Goal: Task Accomplishment & Management: Complete application form

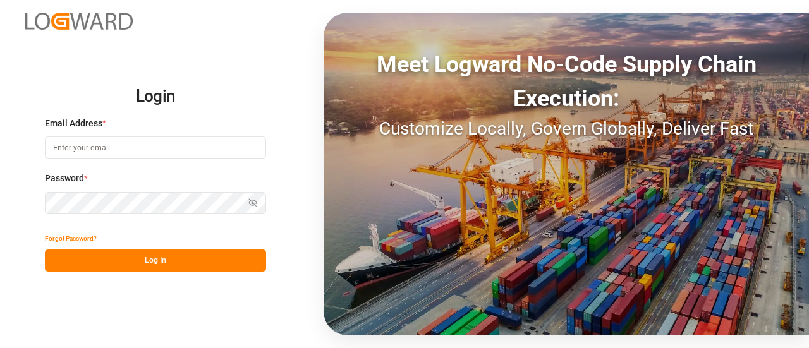
type input "[EMAIL_ADDRESS][PERSON_NAME][DOMAIN_NAME]"
click at [142, 265] on button "Log In" at bounding box center [155, 261] width 221 height 22
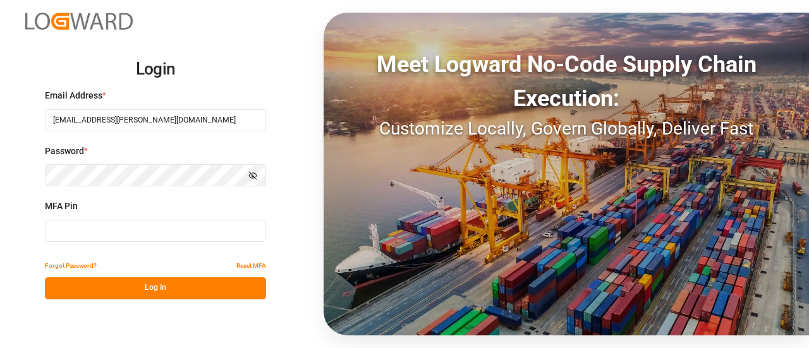
click at [133, 238] on input at bounding box center [155, 231] width 221 height 22
paste input "866983"
type input "866983"
drag, startPoint x: 107, startPoint y: 224, endPoint x: 0, endPoint y: 228, distance: 107.6
click at [0, 228] on div "Login Email Address * manthan.sutaria@jamindustries.com Password * Show passwor…" at bounding box center [404, 174] width 809 height 348
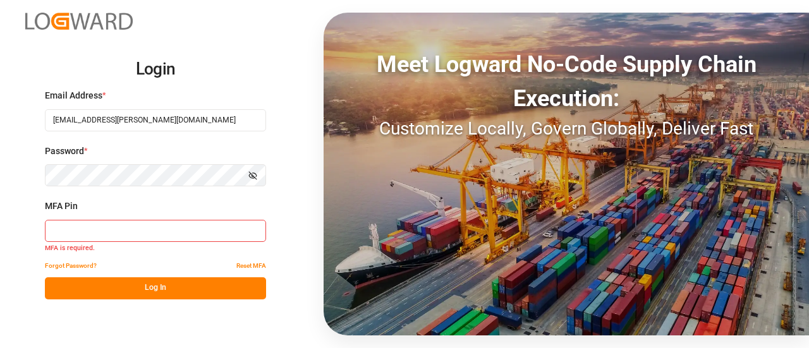
click at [195, 228] on input at bounding box center [155, 231] width 221 height 22
type input "219996"
click at [172, 297] on button "Log In" at bounding box center [155, 289] width 221 height 22
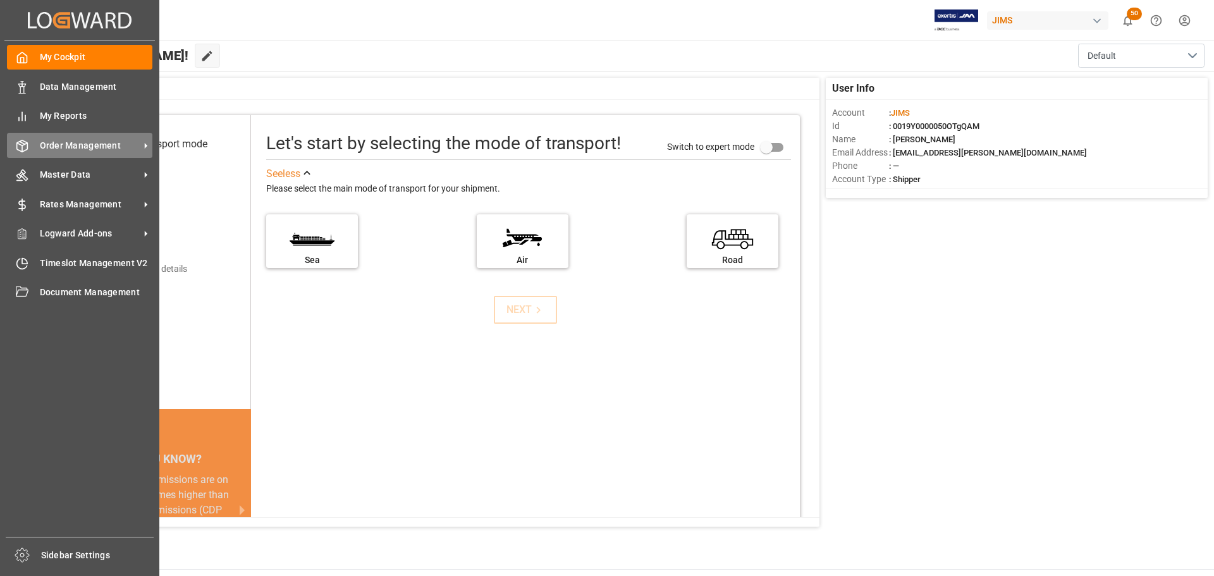
click at [51, 150] on span "Order Management" at bounding box center [90, 145] width 100 height 13
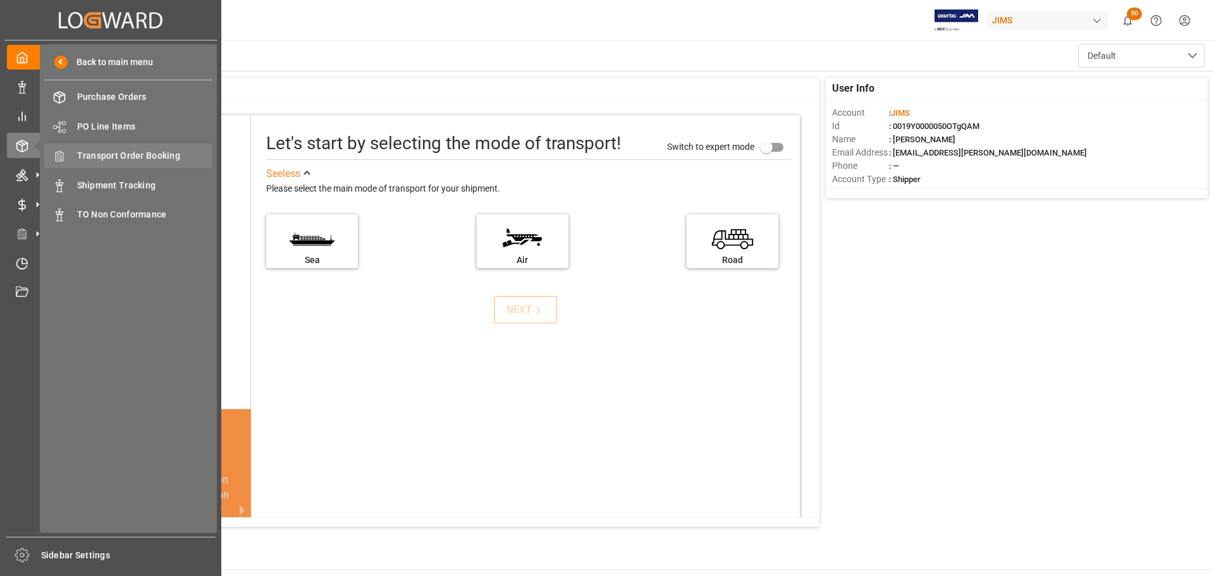
click at [166, 154] on span "Transport Order Booking" at bounding box center [145, 155] width 136 height 13
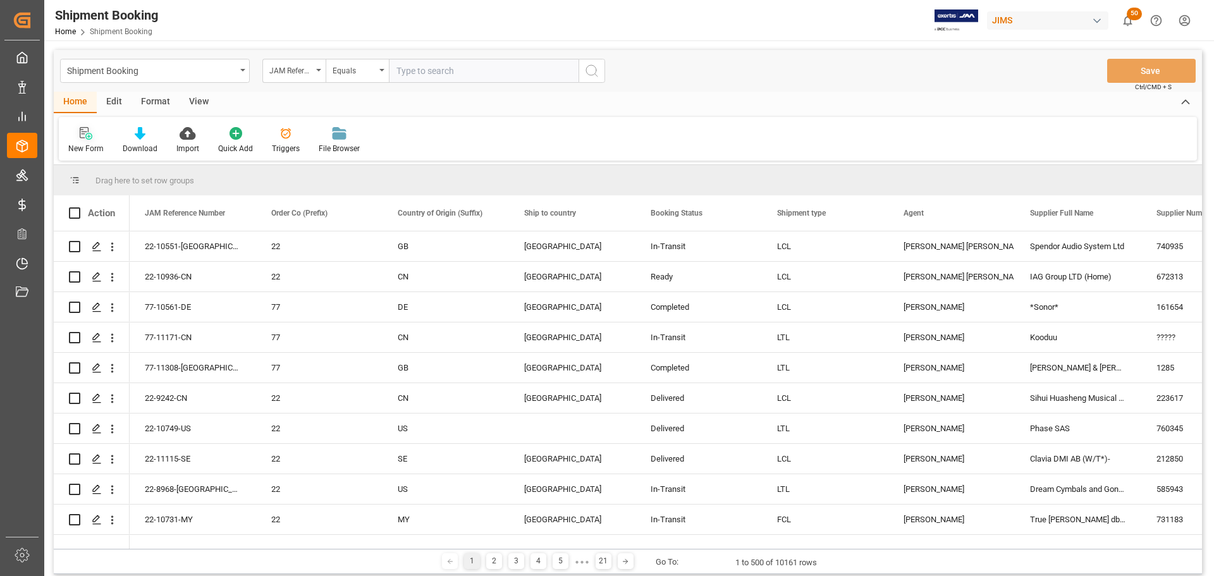
click at [71, 146] on div "New Form" at bounding box center [85, 148] width 35 height 11
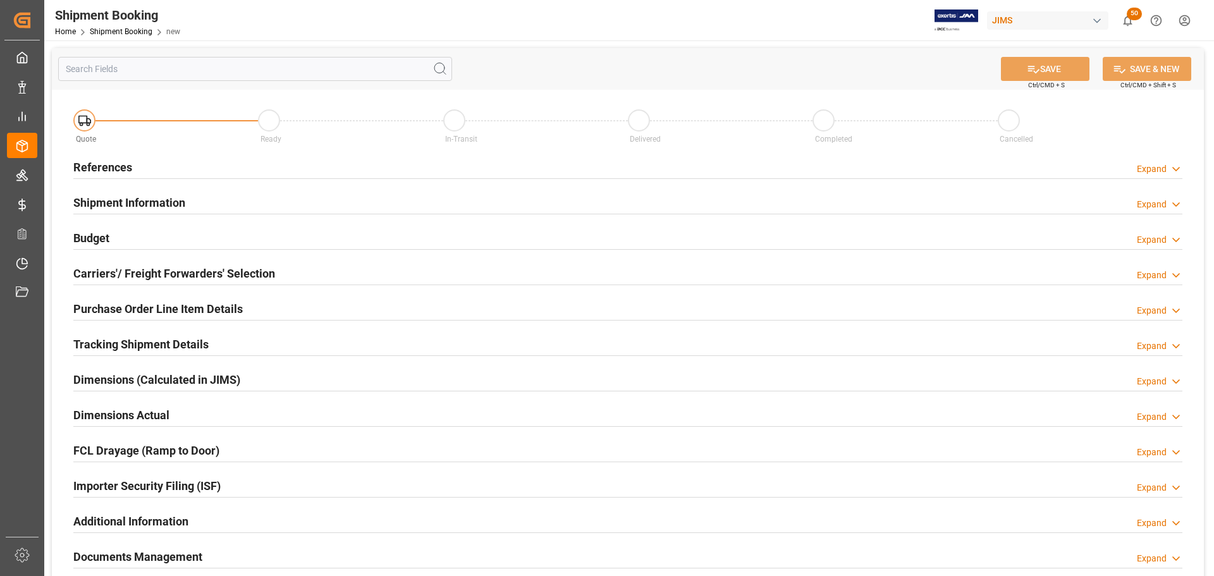
click at [104, 166] on h2 "References" at bounding box center [102, 167] width 59 height 17
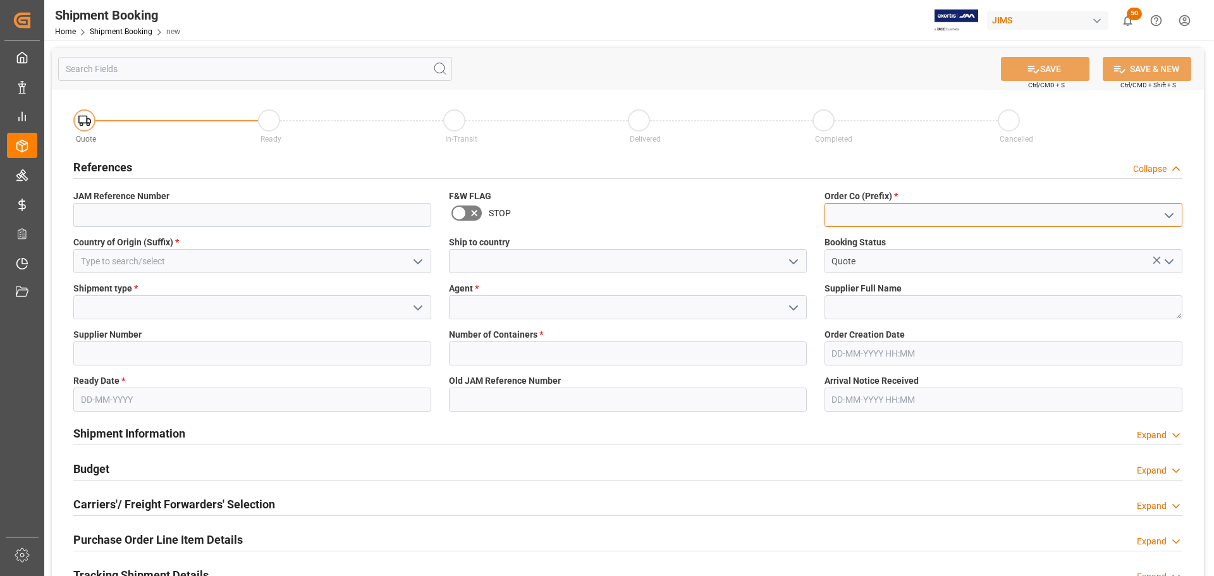
click at [809, 217] on input at bounding box center [1004, 215] width 358 height 24
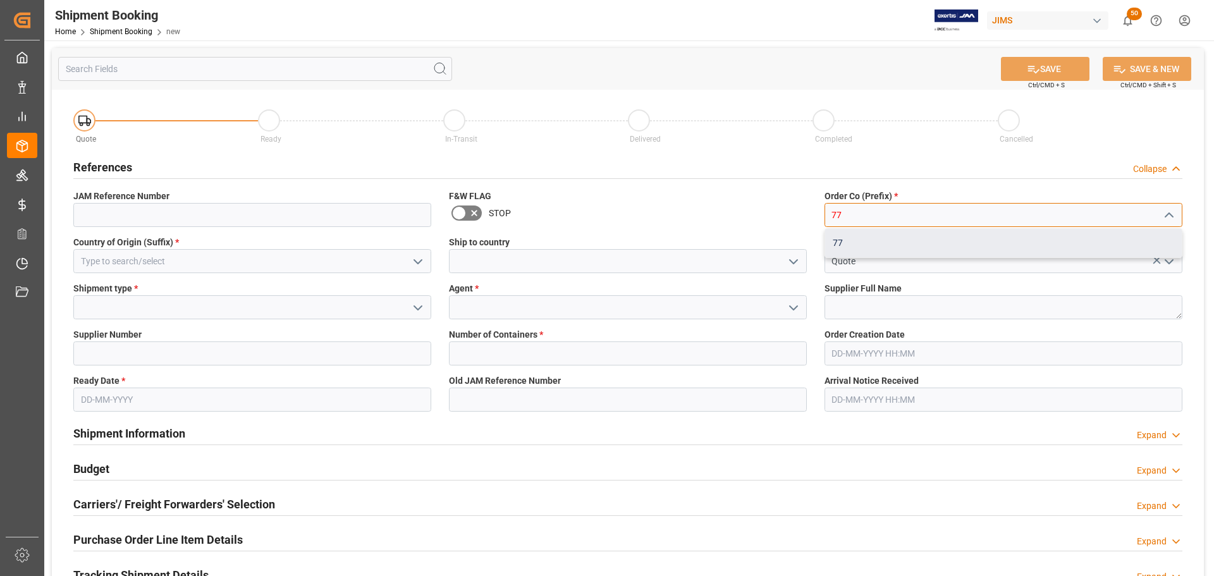
click at [809, 242] on div "77" at bounding box center [1003, 243] width 357 height 28
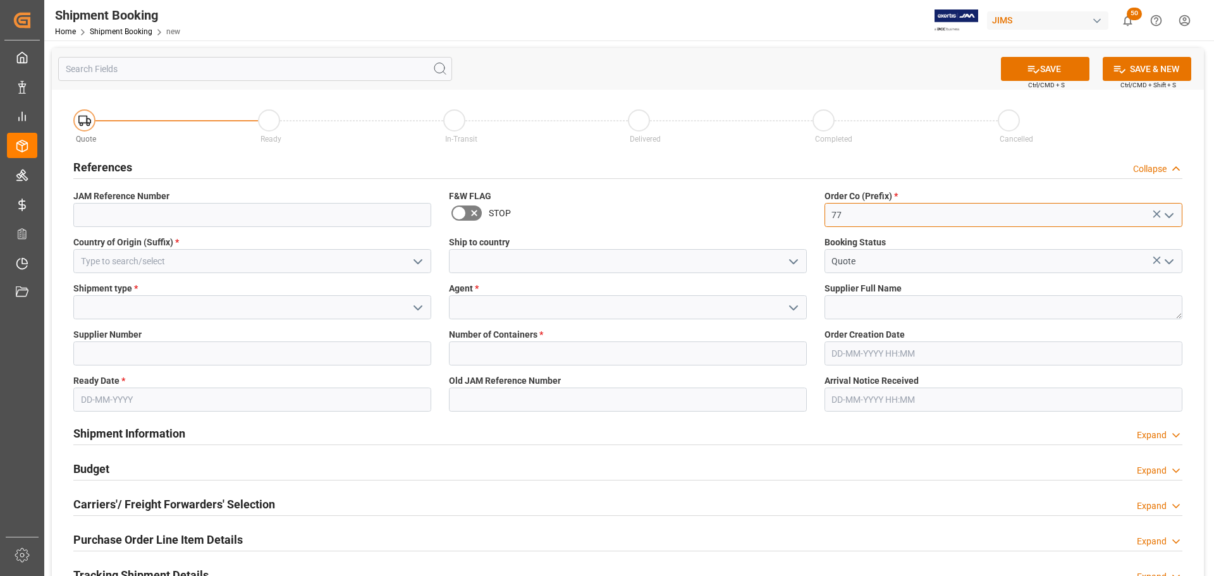
type input "77"
click at [171, 268] on input at bounding box center [252, 261] width 358 height 24
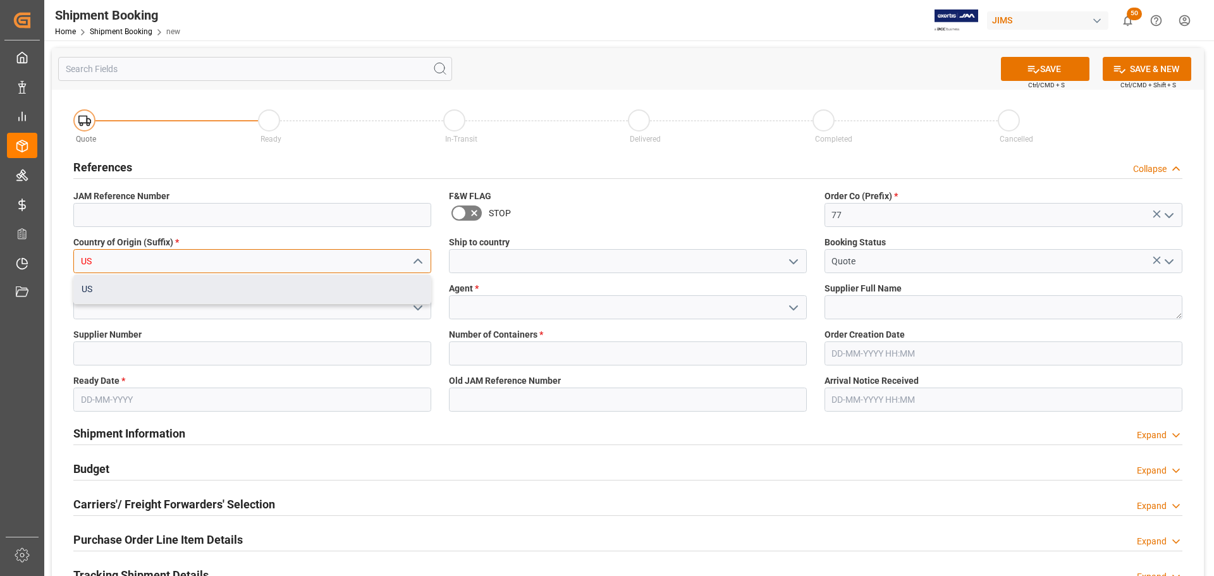
click at [173, 279] on div "US" at bounding box center [252, 289] width 357 height 28
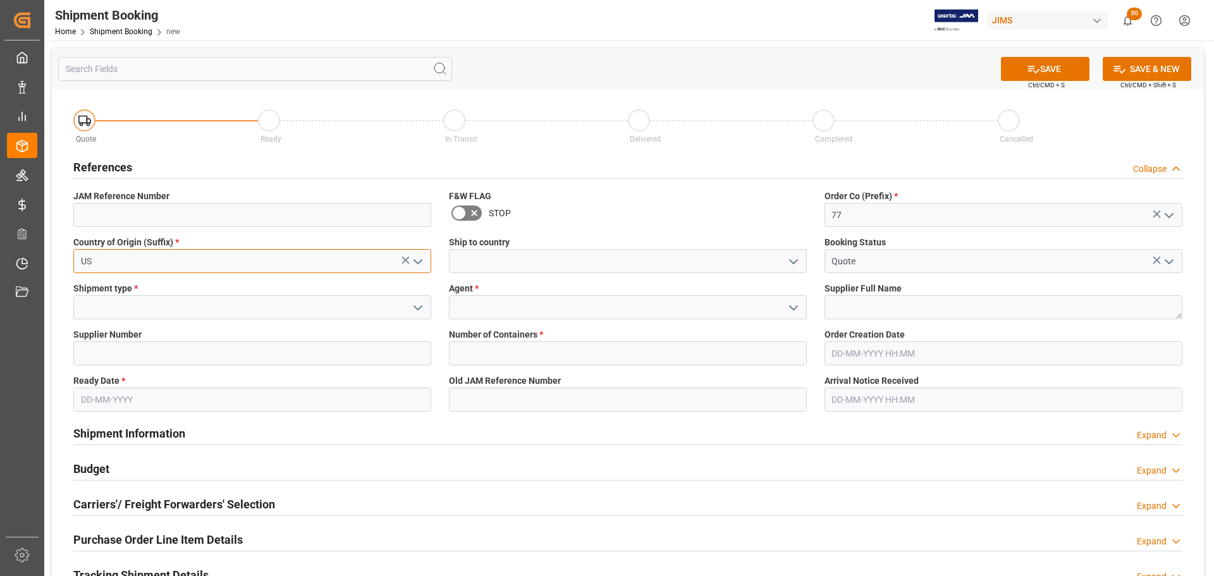
type input "US"
click at [541, 257] on input at bounding box center [628, 261] width 358 height 24
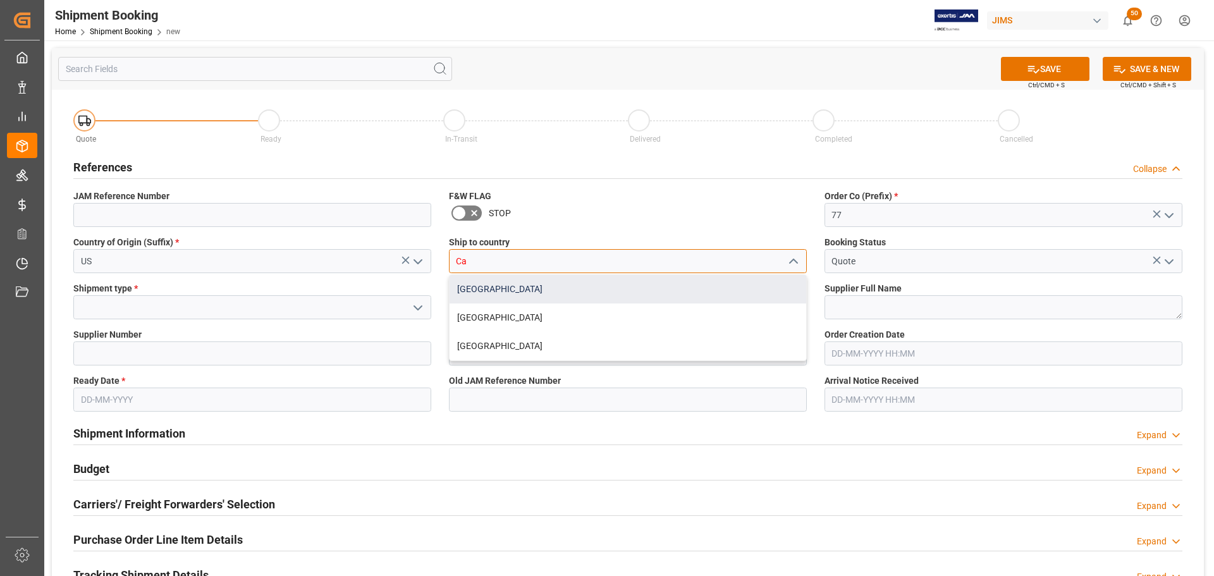
click at [490, 287] on div "[GEOGRAPHIC_DATA]" at bounding box center [628, 289] width 357 height 28
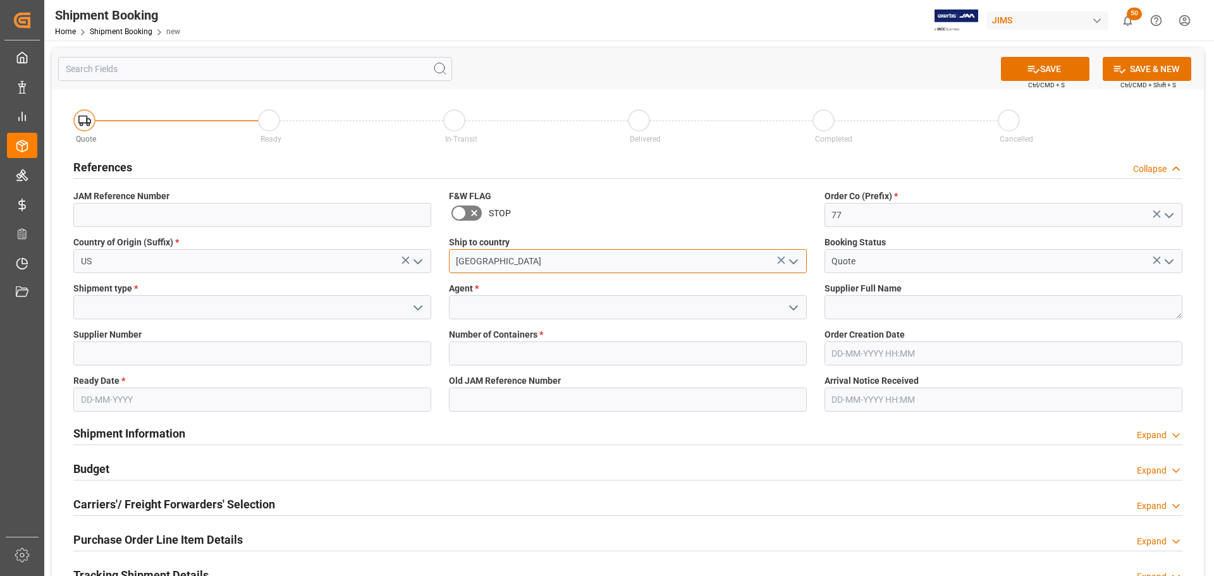
type input "[GEOGRAPHIC_DATA]"
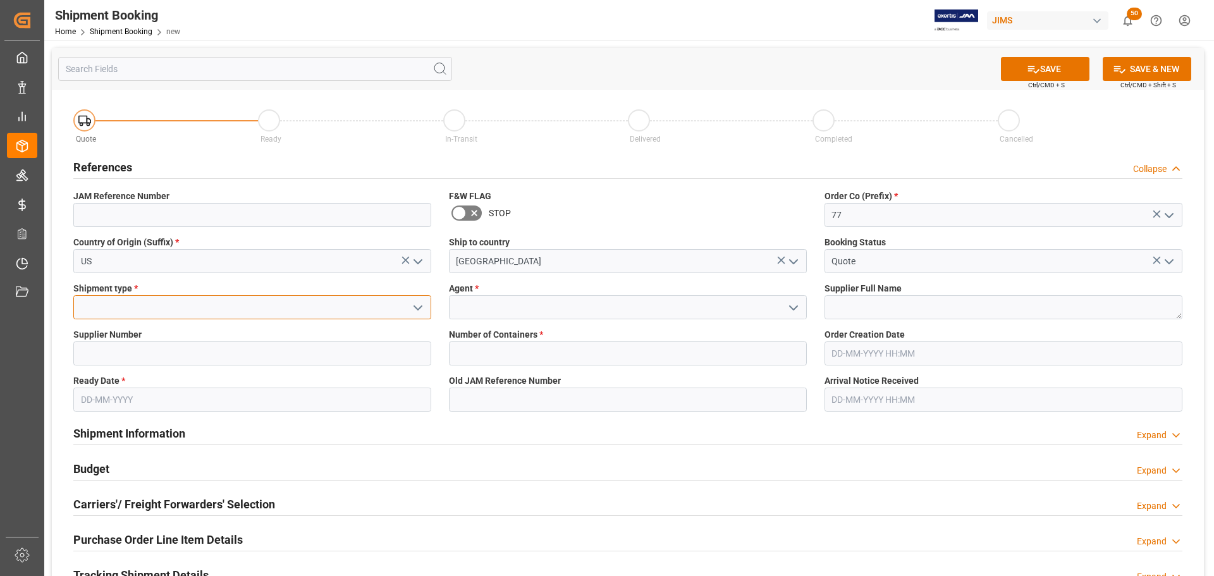
click at [115, 308] on input at bounding box center [252, 307] width 358 height 24
click at [89, 330] on div "LTL" at bounding box center [252, 335] width 357 height 28
type input "LTL"
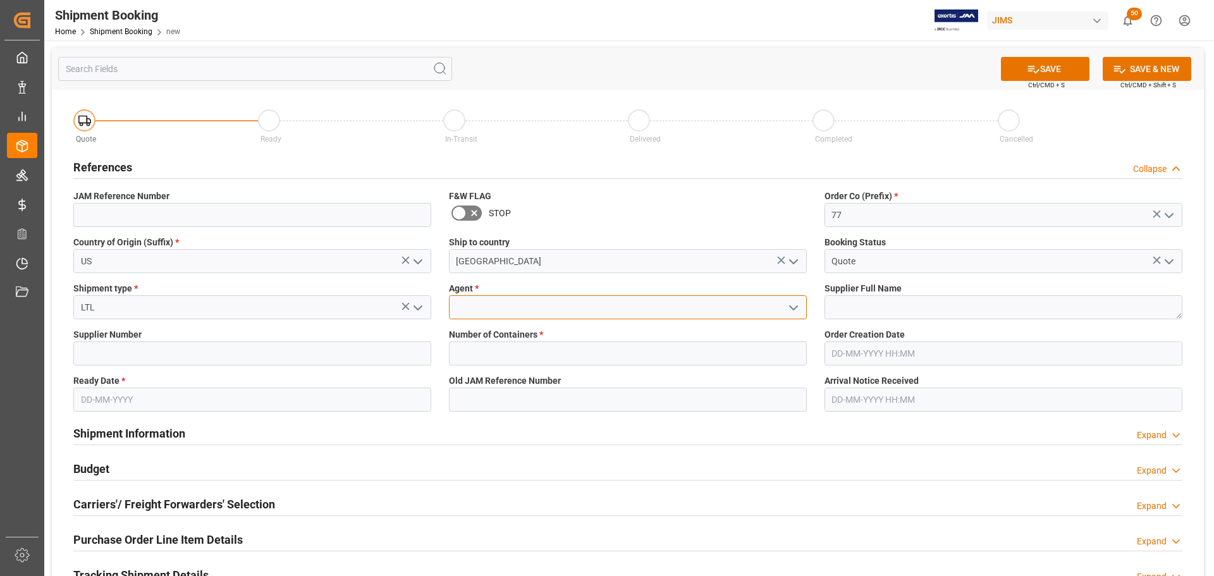
click at [501, 302] on input at bounding box center [628, 307] width 358 height 24
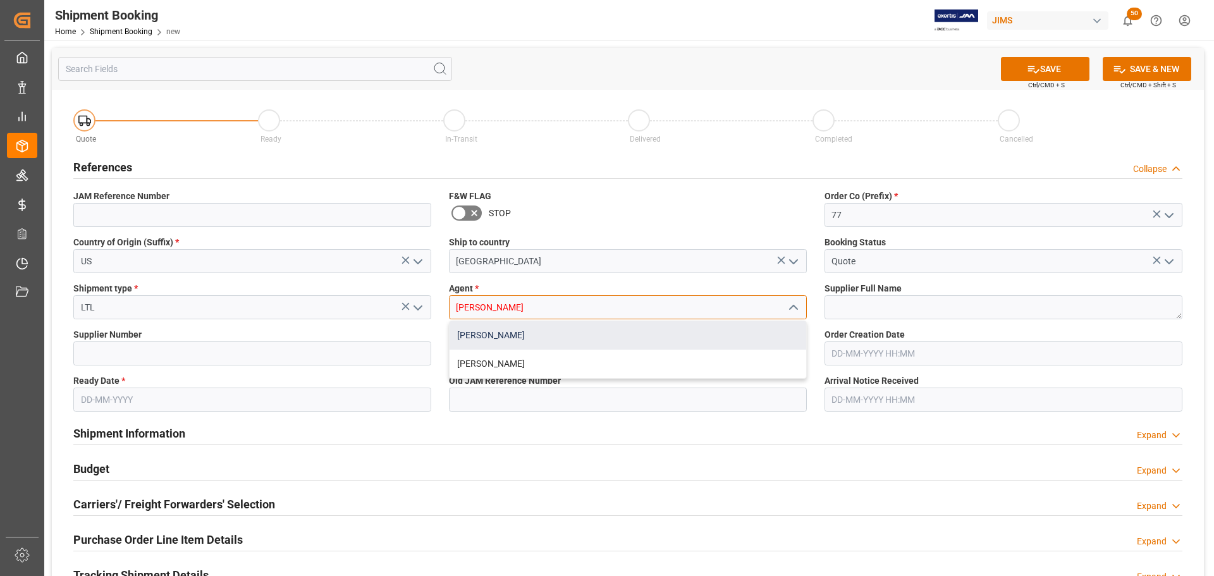
click at [505, 328] on div "[PERSON_NAME]" at bounding box center [628, 335] width 357 height 28
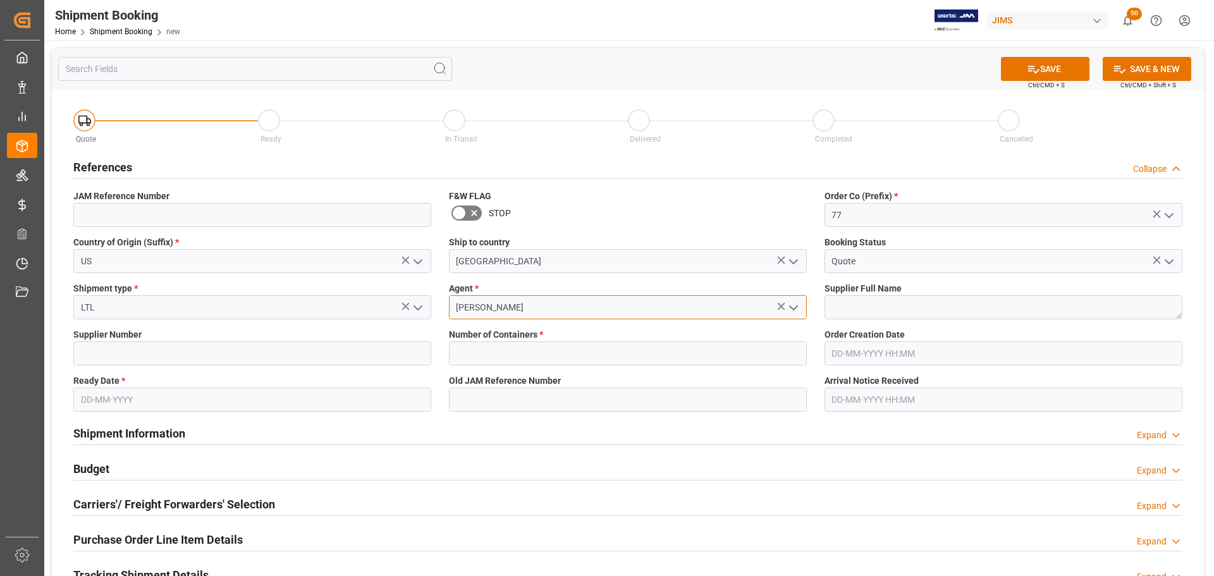
type input "[PERSON_NAME]"
click at [197, 348] on input "text" at bounding box center [252, 400] width 358 height 24
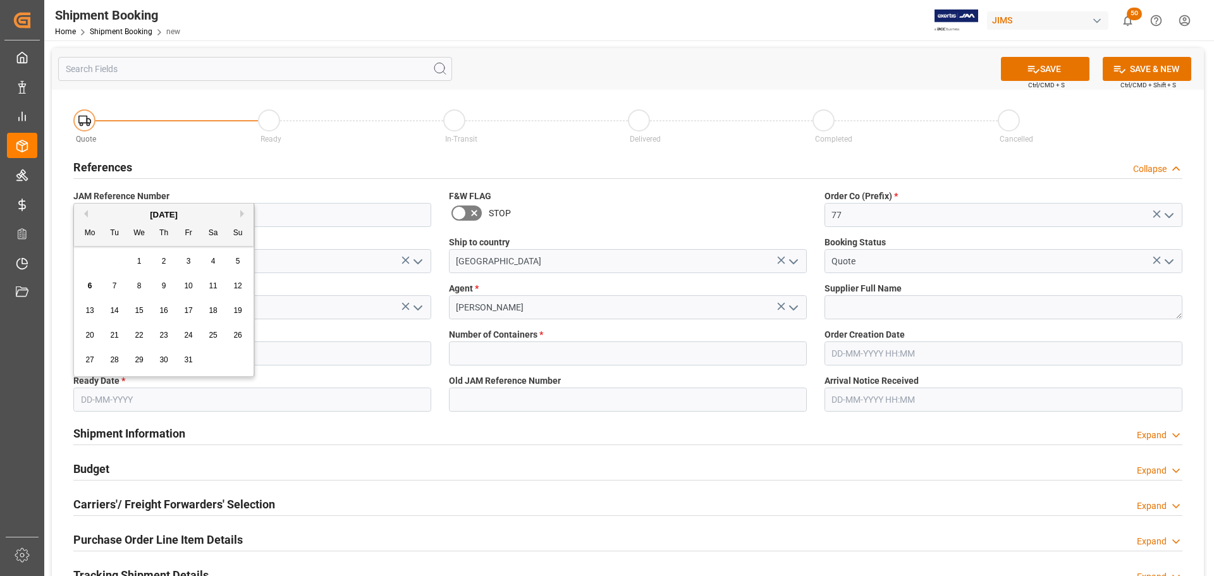
click at [187, 262] on span "3" at bounding box center [189, 261] width 4 height 9
type input "[DATE]"
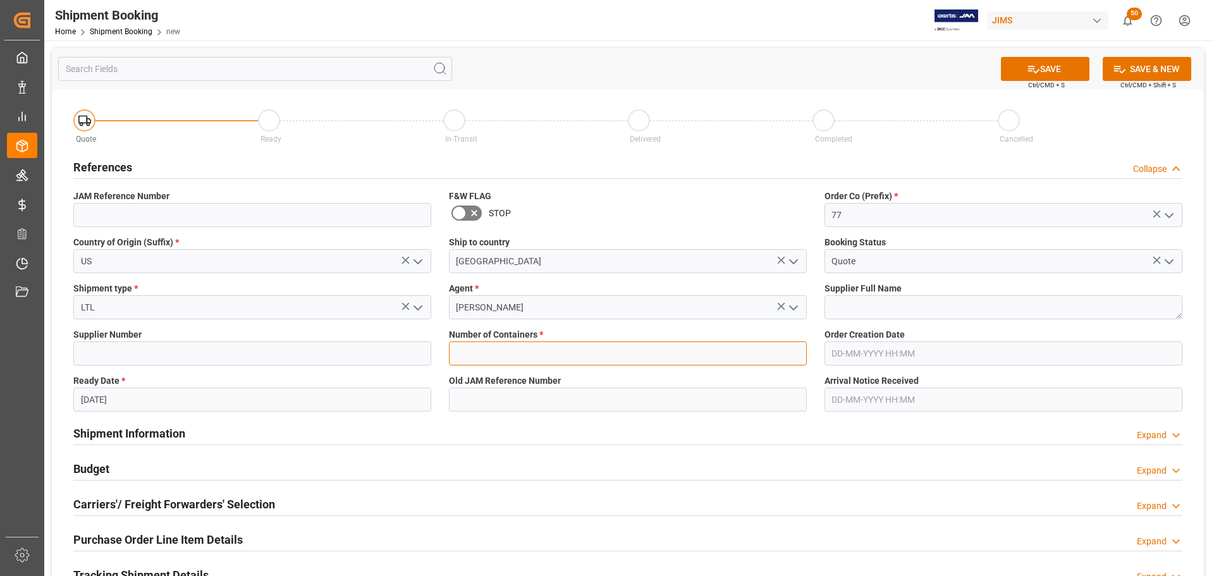
click at [515, 348] on input "text" at bounding box center [628, 353] width 358 height 24
type input "0"
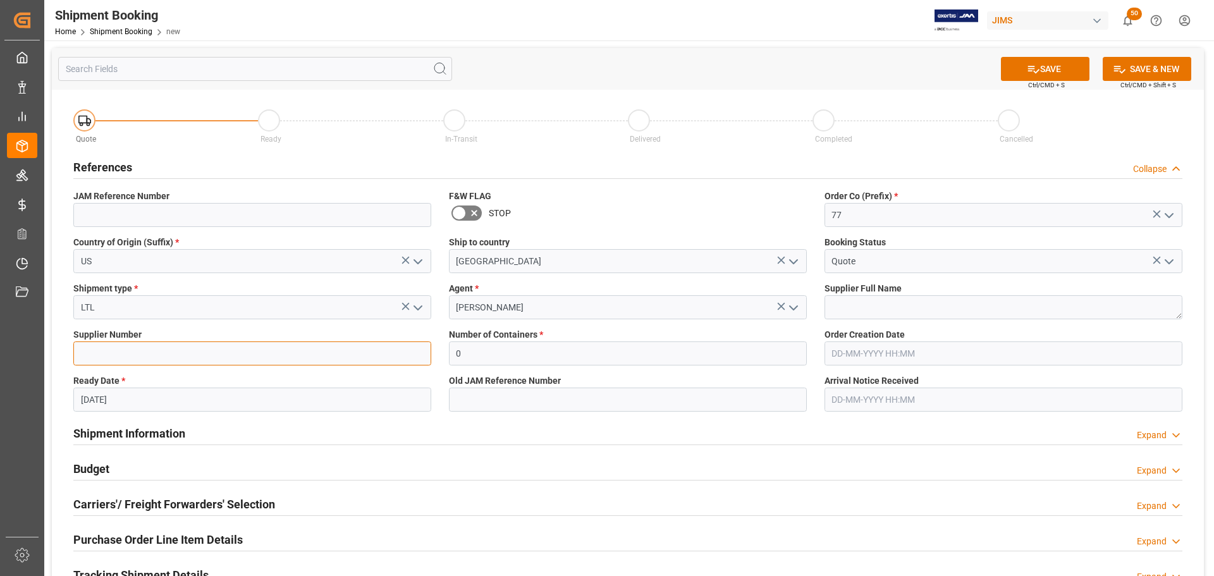
click at [133, 348] on input at bounding box center [252, 353] width 358 height 24
paste input "650933"
type input "650933"
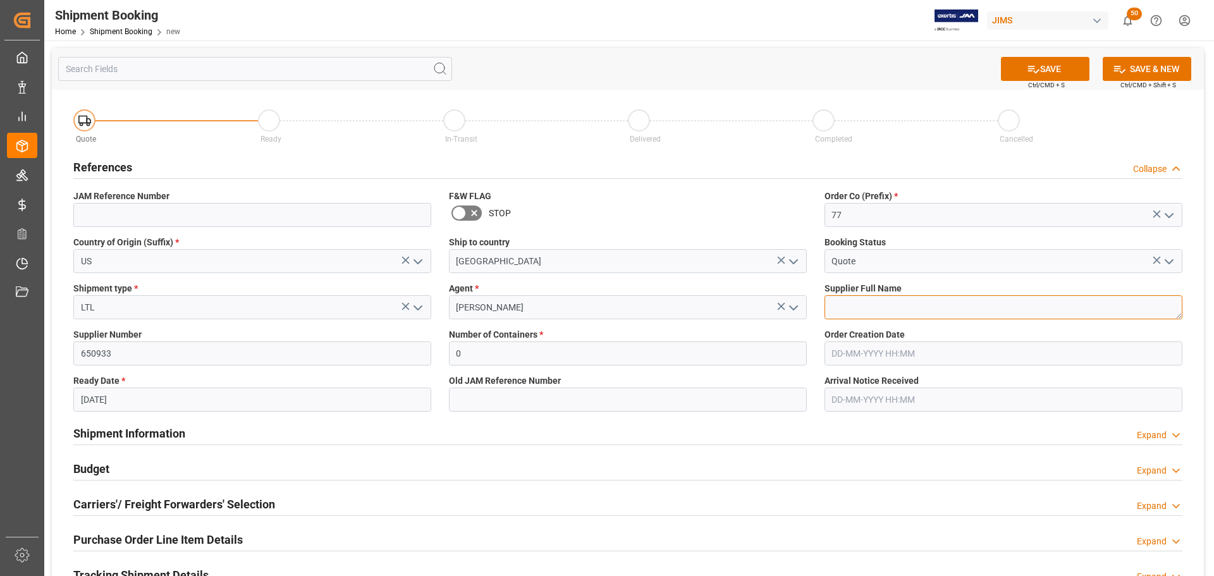
click at [809, 308] on textarea at bounding box center [1004, 307] width 358 height 24
paste textarea "Air Turn Inc."
type textarea "Air Turn Inc."
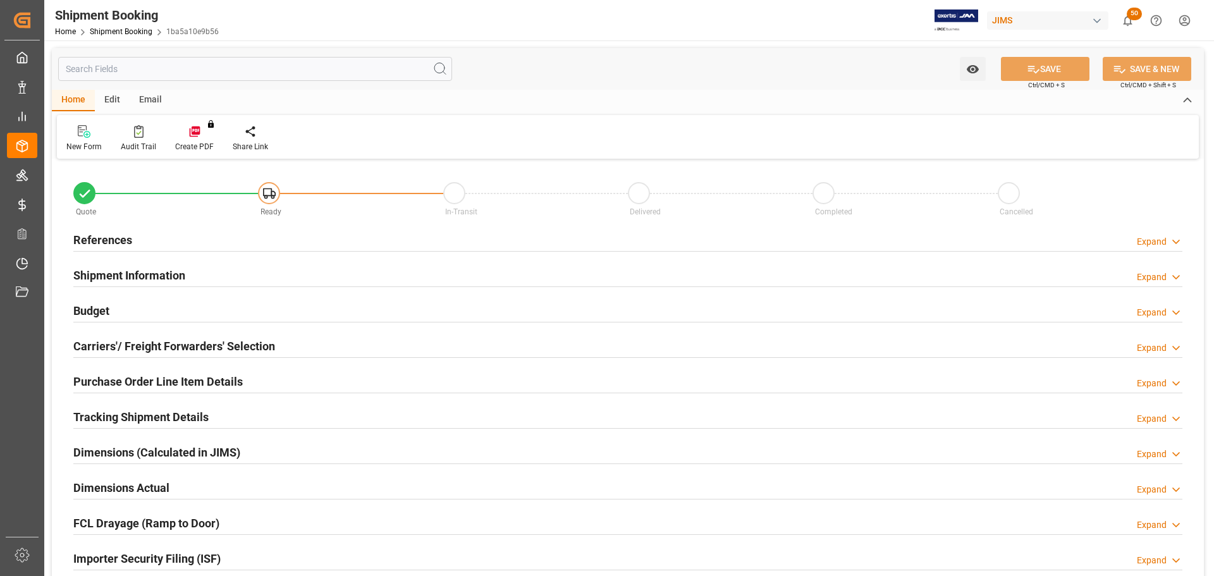
type input "0"
type input "[DATE]"
click at [120, 246] on h2 "References" at bounding box center [102, 239] width 59 height 17
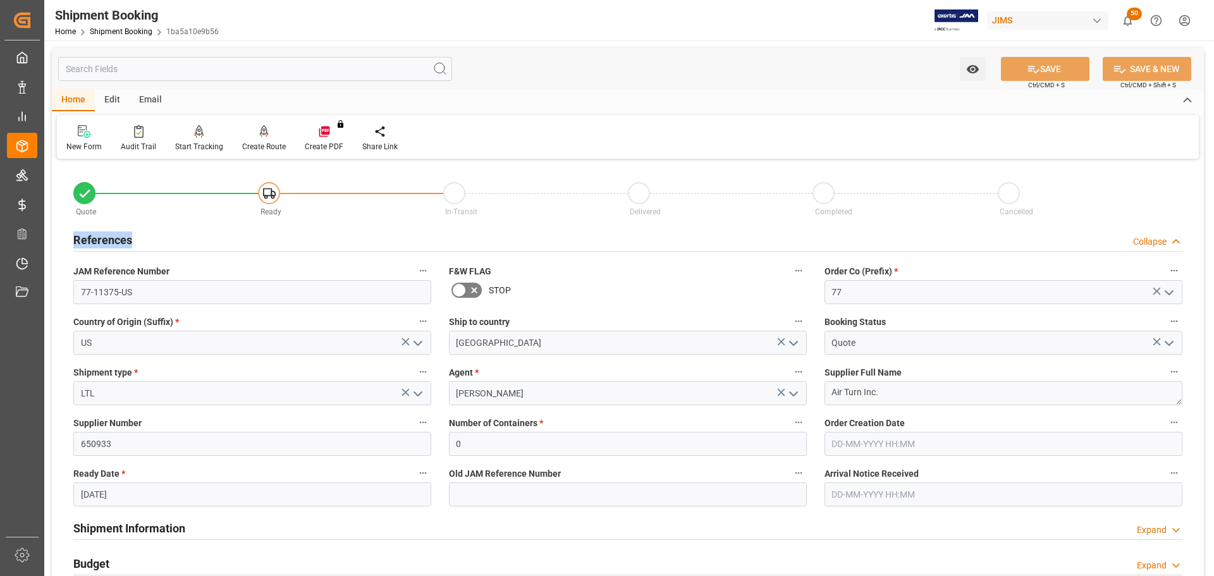
click at [120, 246] on h2 "References" at bounding box center [102, 239] width 59 height 17
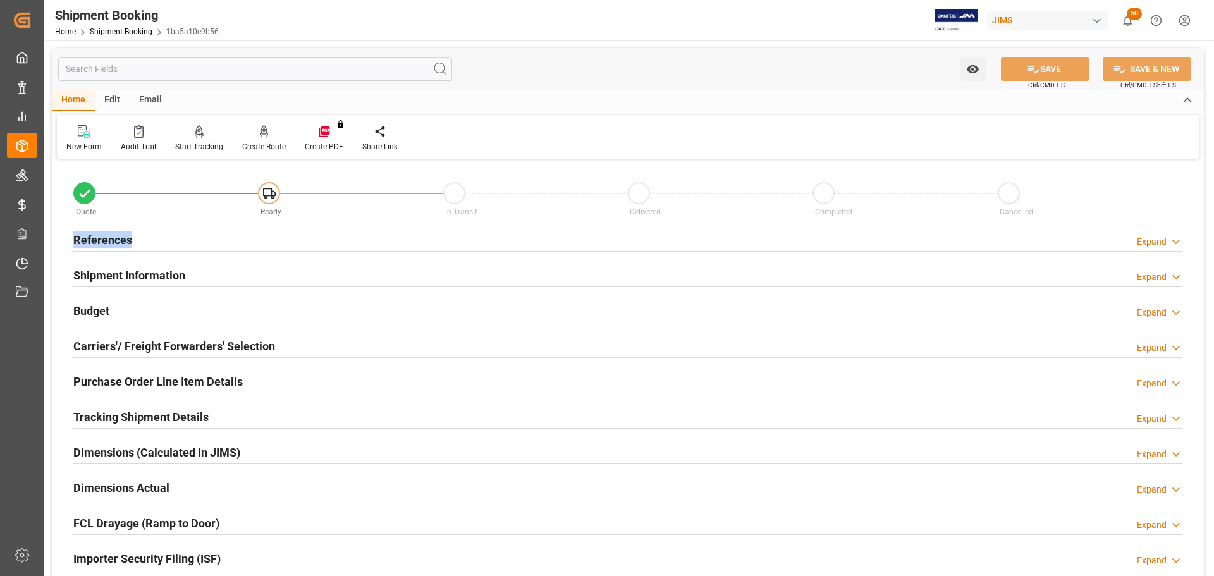
click at [142, 233] on div "References Expand" at bounding box center [627, 239] width 1109 height 24
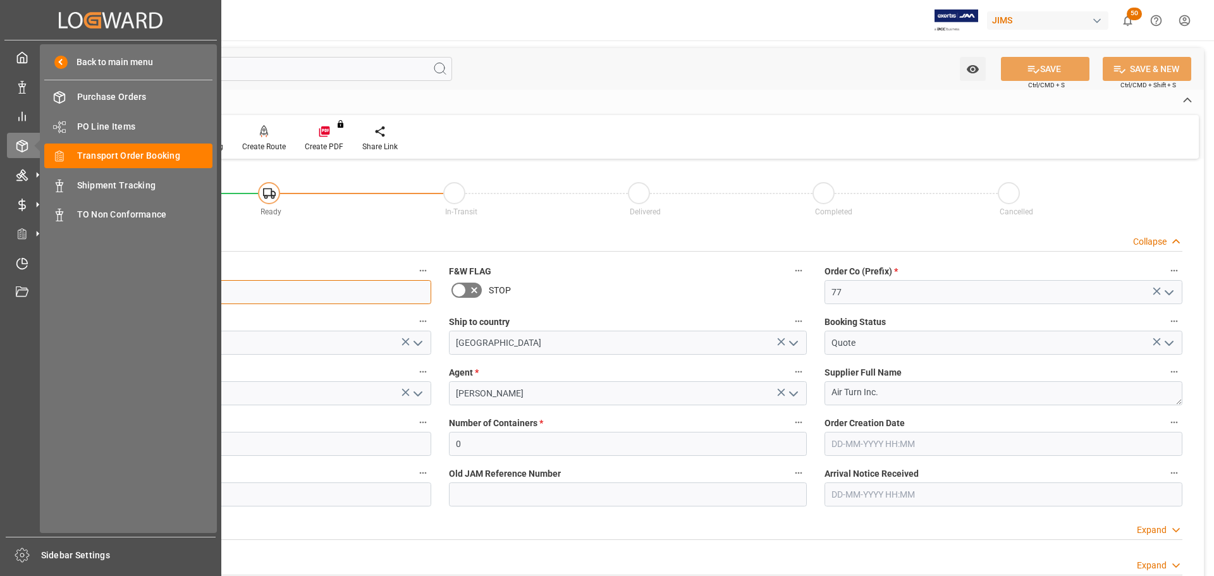
drag, startPoint x: 150, startPoint y: 291, endPoint x: 41, endPoint y: 286, distance: 109.5
click at [41, 286] on div "Created by potrace 1.15, written by [PERSON_NAME] [DATE]-[DATE] Created by potr…" at bounding box center [607, 288] width 1214 height 576
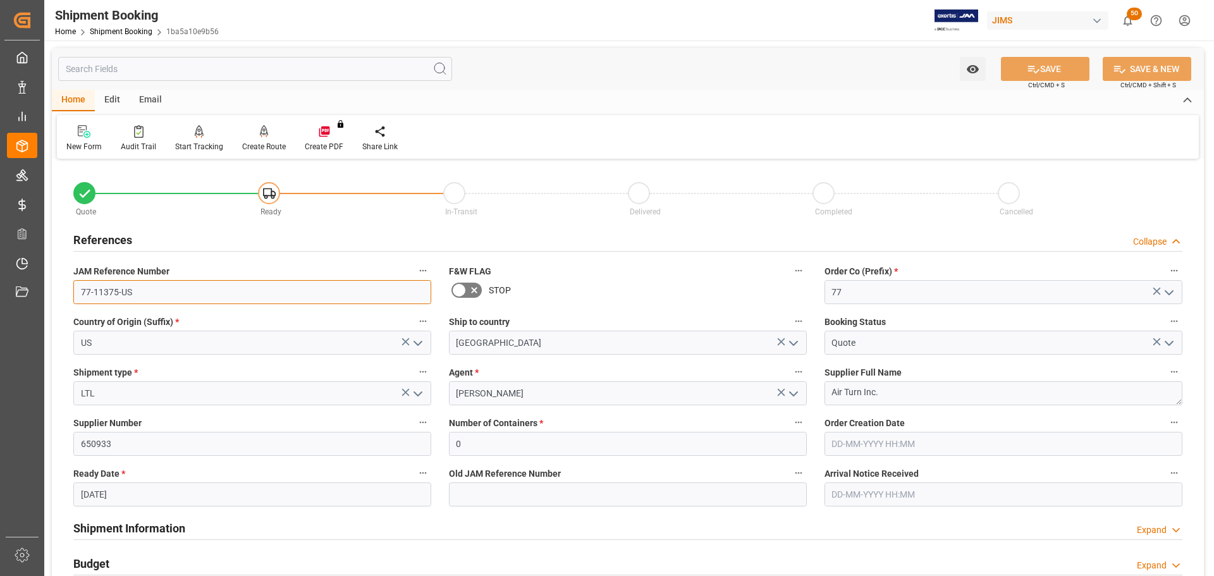
click at [190, 292] on input "77-11375-US" at bounding box center [252, 292] width 358 height 24
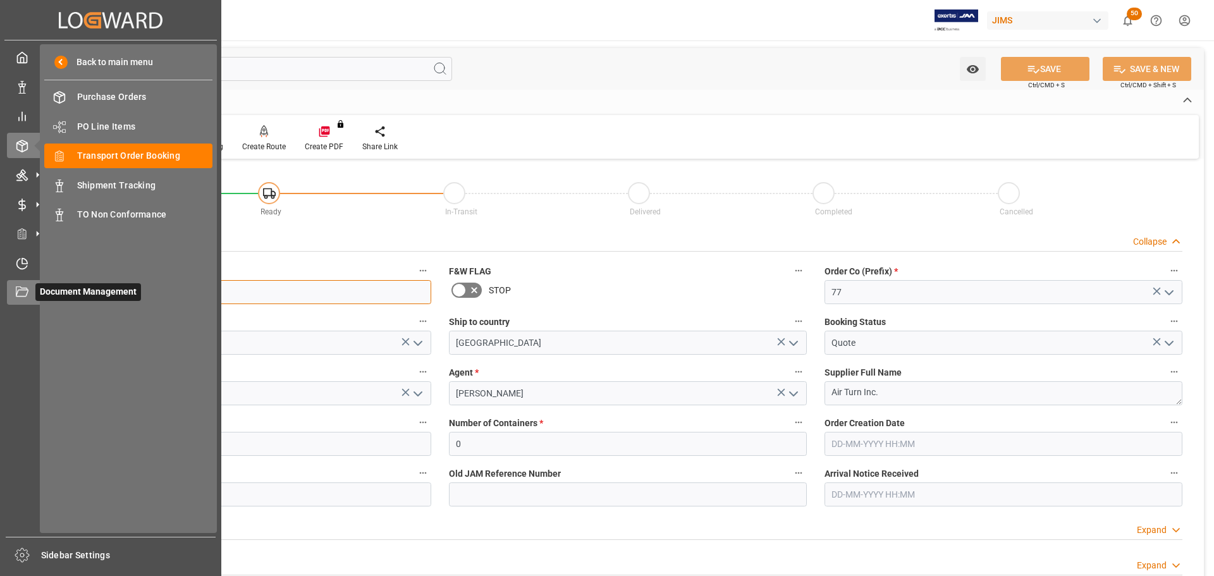
drag, startPoint x: 168, startPoint y: 294, endPoint x: 20, endPoint y: 294, distance: 148.6
click at [20, 294] on div "Created by potrace 1.15, written by [PERSON_NAME] [DATE]-[DATE] Created by potr…" at bounding box center [607, 288] width 1214 height 576
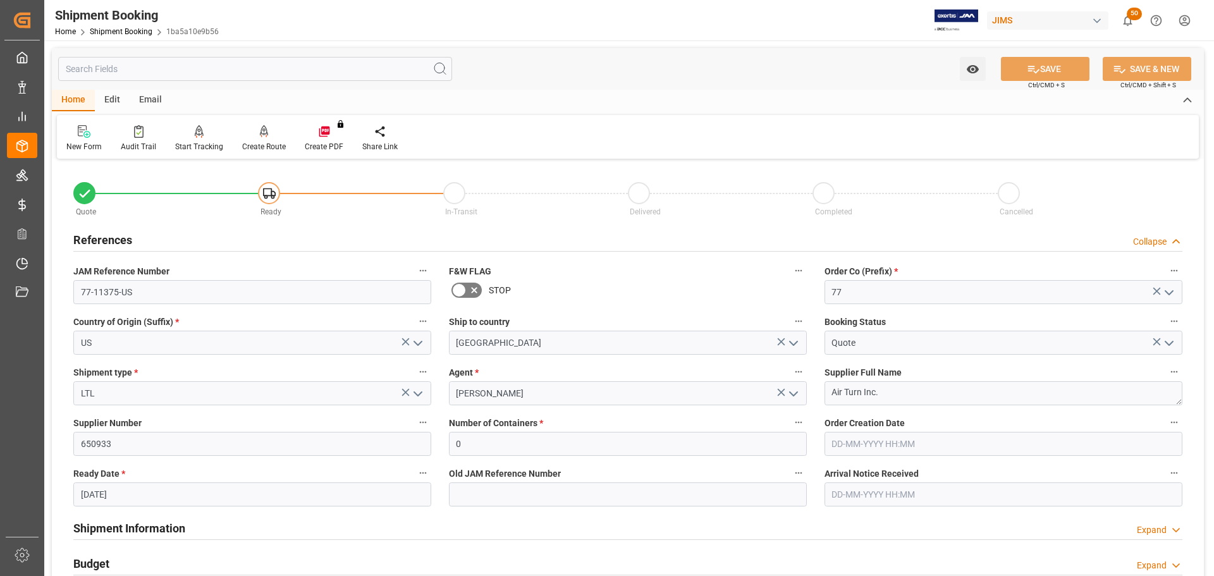
click at [269, 235] on div "References Collapse" at bounding box center [627, 239] width 1109 height 24
